Goal: Information Seeking & Learning: Check status

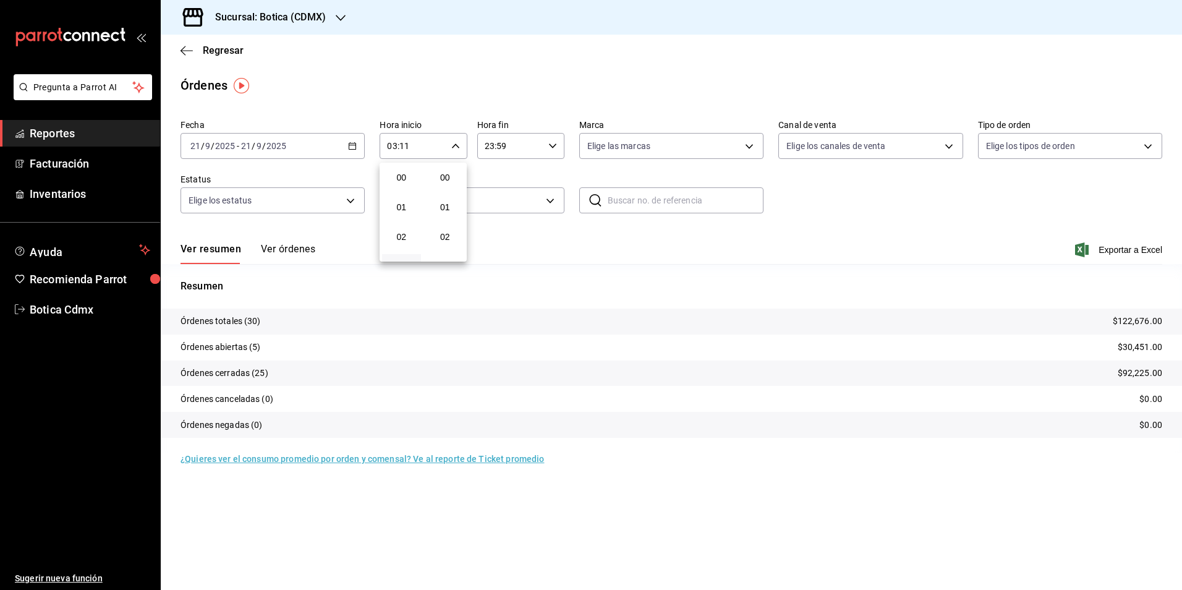
scroll to position [309, 0]
click at [216, 51] on div at bounding box center [591, 295] width 1182 height 590
click at [216, 51] on span "Regresar" at bounding box center [223, 50] width 41 height 12
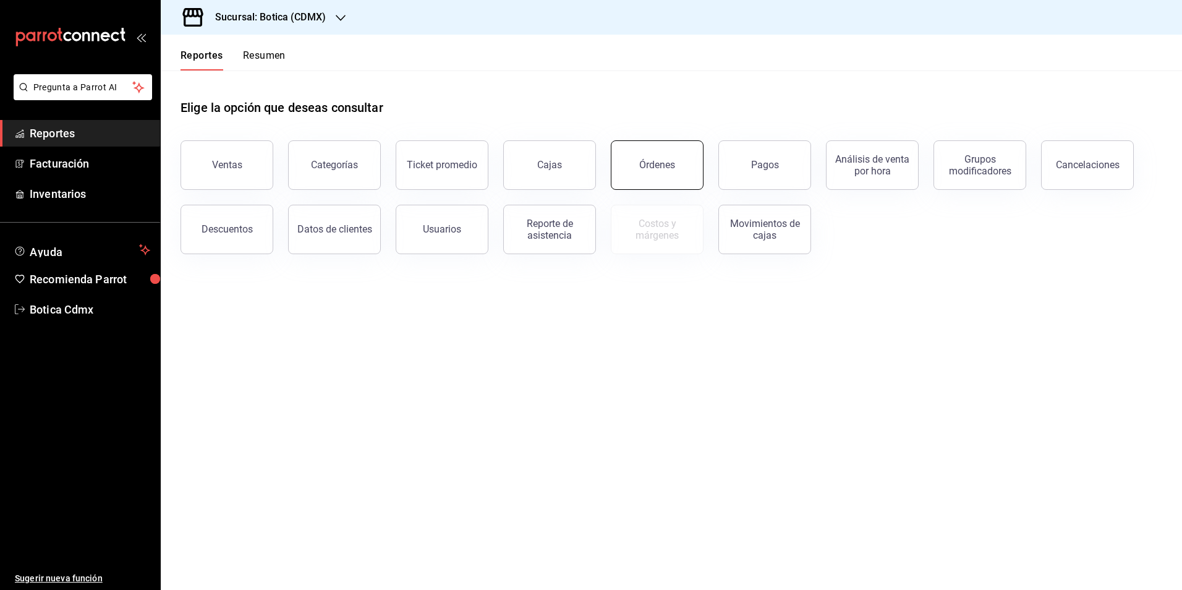
click at [647, 153] on button "Órdenes" at bounding box center [657, 164] width 93 height 49
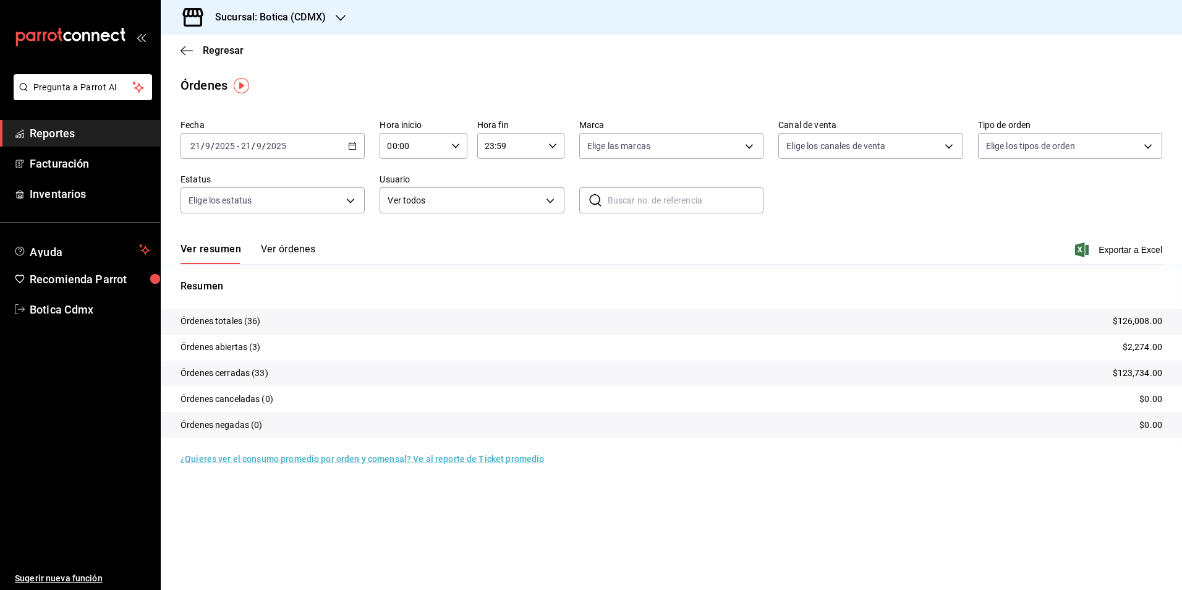
click at [425, 152] on input "00:00" at bounding box center [412, 145] width 66 height 25
click at [406, 181] on button "04" at bounding box center [401, 172] width 39 height 25
type input "04:00"
click at [401, 174] on span "04" at bounding box center [401, 172] width 24 height 10
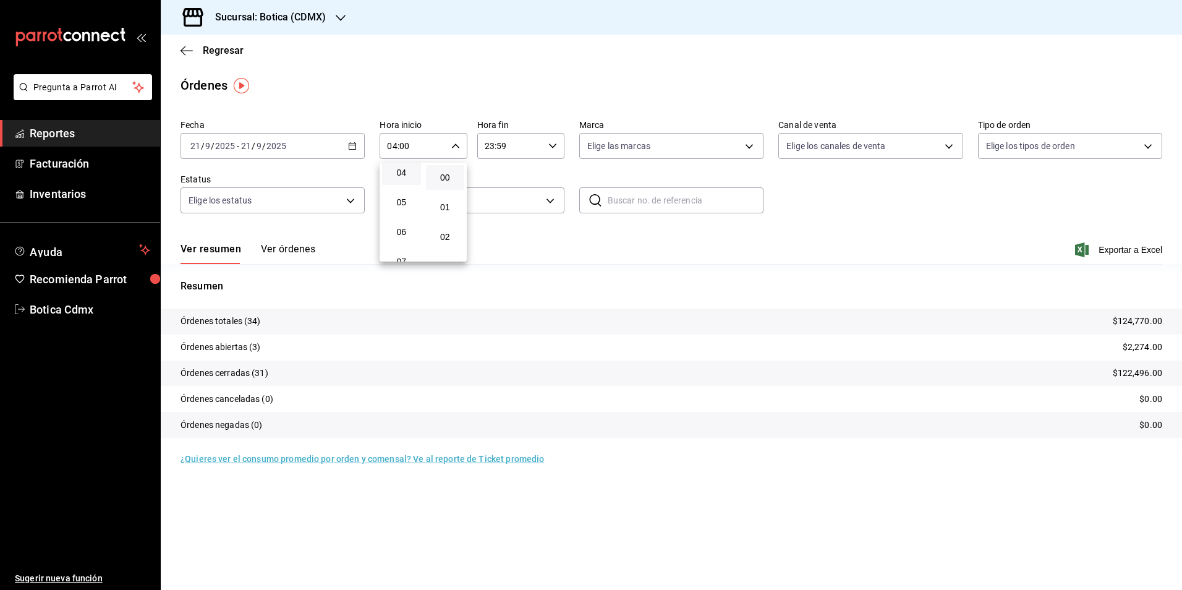
click at [224, 51] on div at bounding box center [591, 295] width 1182 height 590
click at [224, 51] on span "Regresar" at bounding box center [223, 50] width 41 height 12
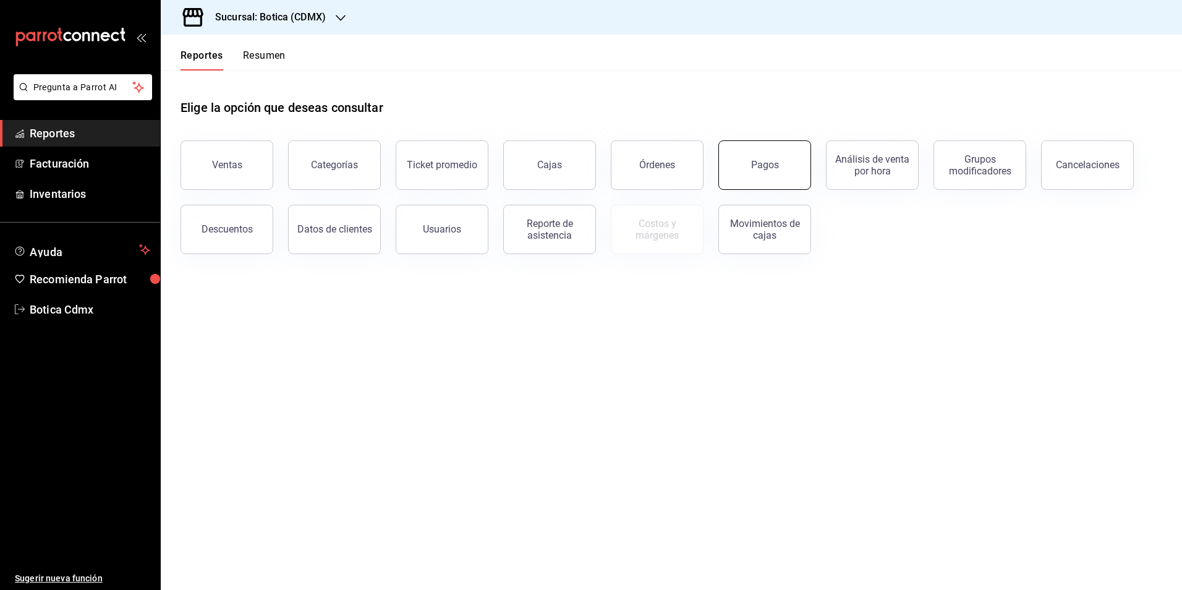
click at [771, 163] on div "Pagos" at bounding box center [765, 165] width 28 height 12
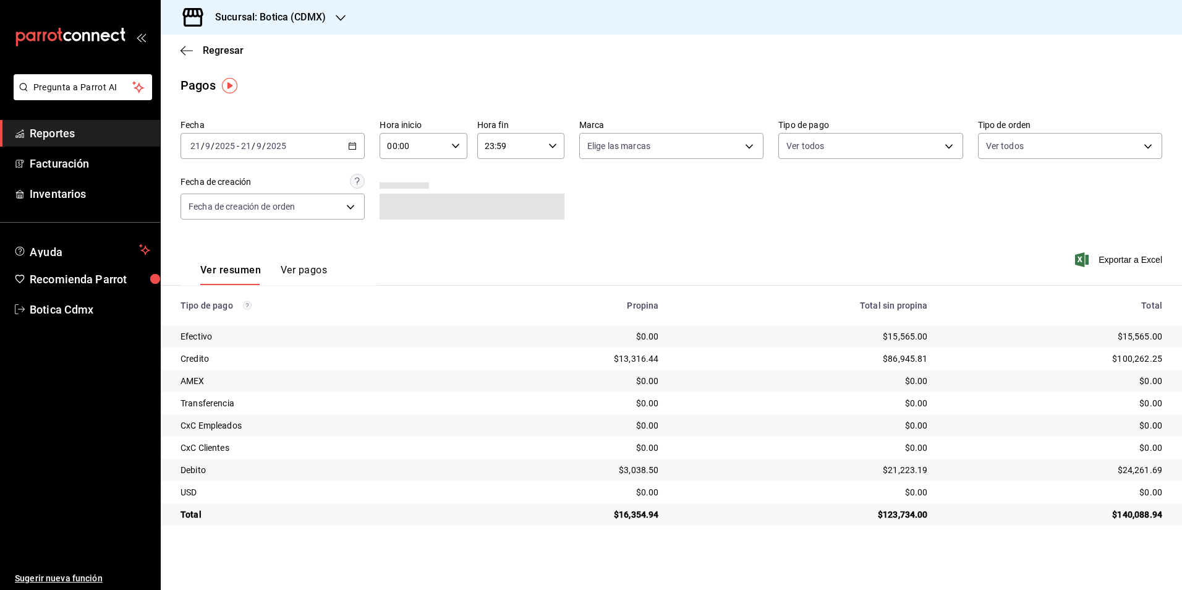
click at [420, 145] on input "00:00" at bounding box center [412, 145] width 66 height 25
click at [399, 209] on button "03" at bounding box center [401, 204] width 39 height 25
type input "03:00"
